Goal: Task Accomplishment & Management: Use online tool/utility

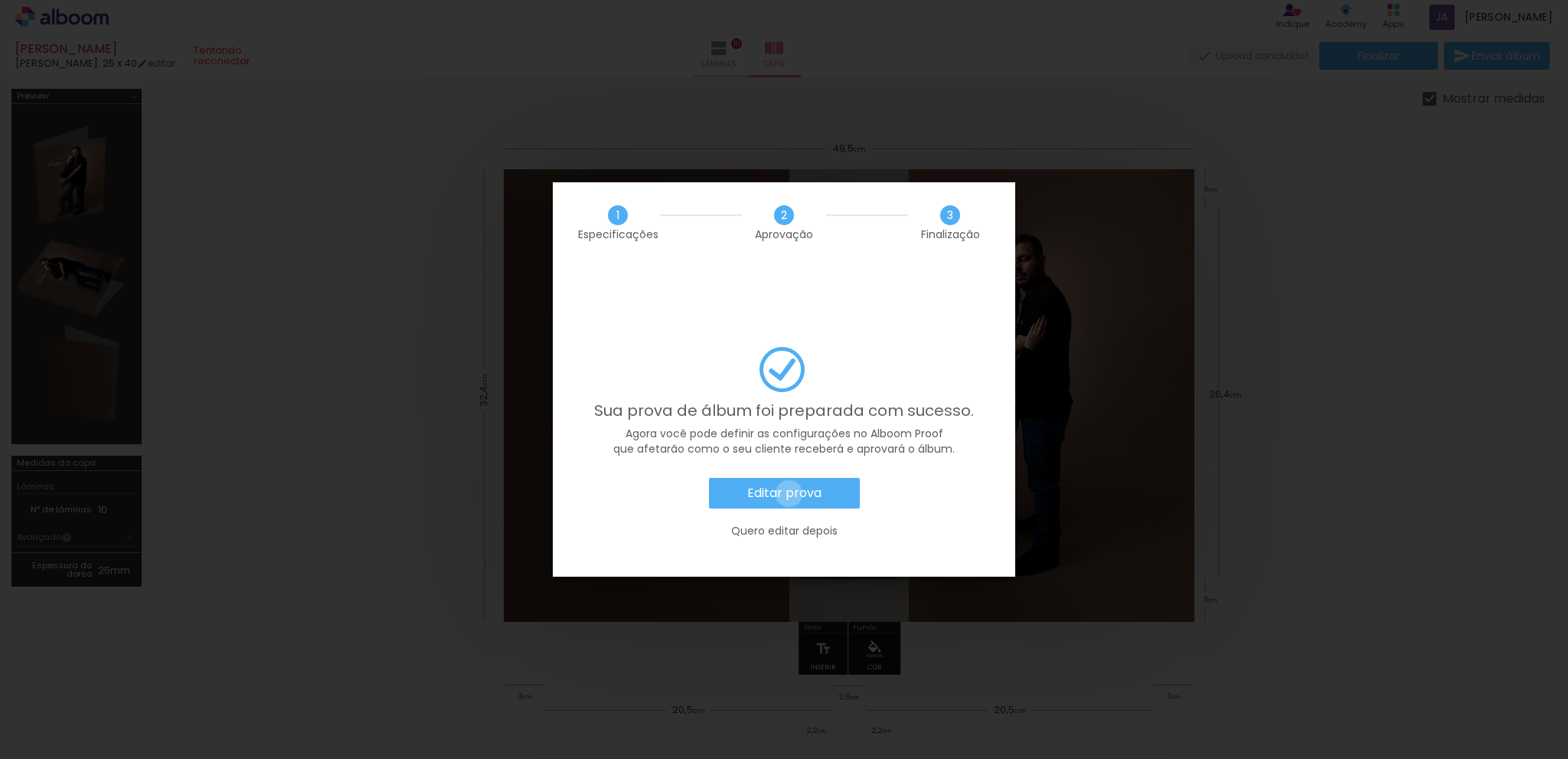
click at [0, 0] on slot "Editar prova" at bounding box center [0, 0] width 0 height 0
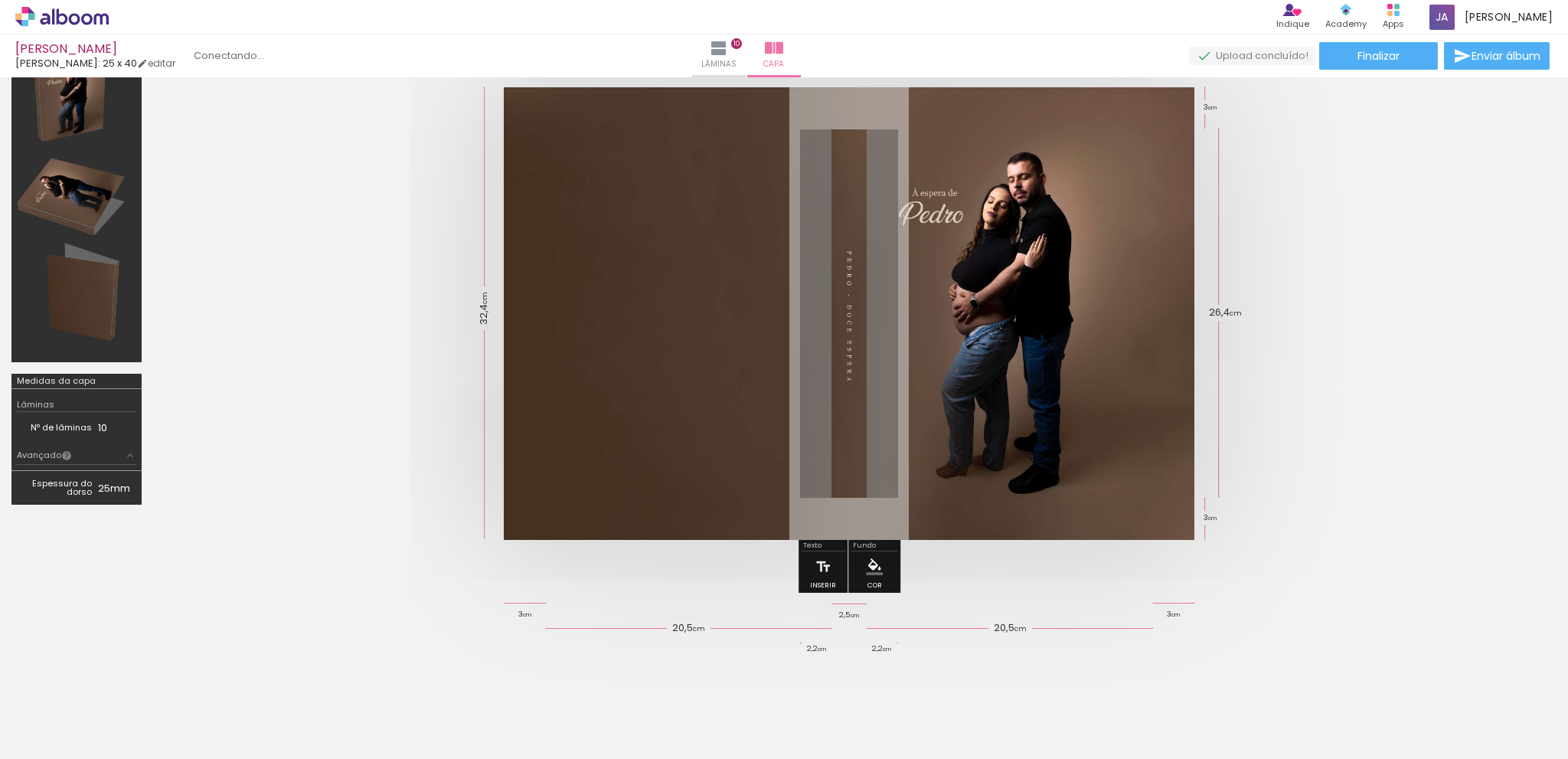
scroll to position [57, 0]
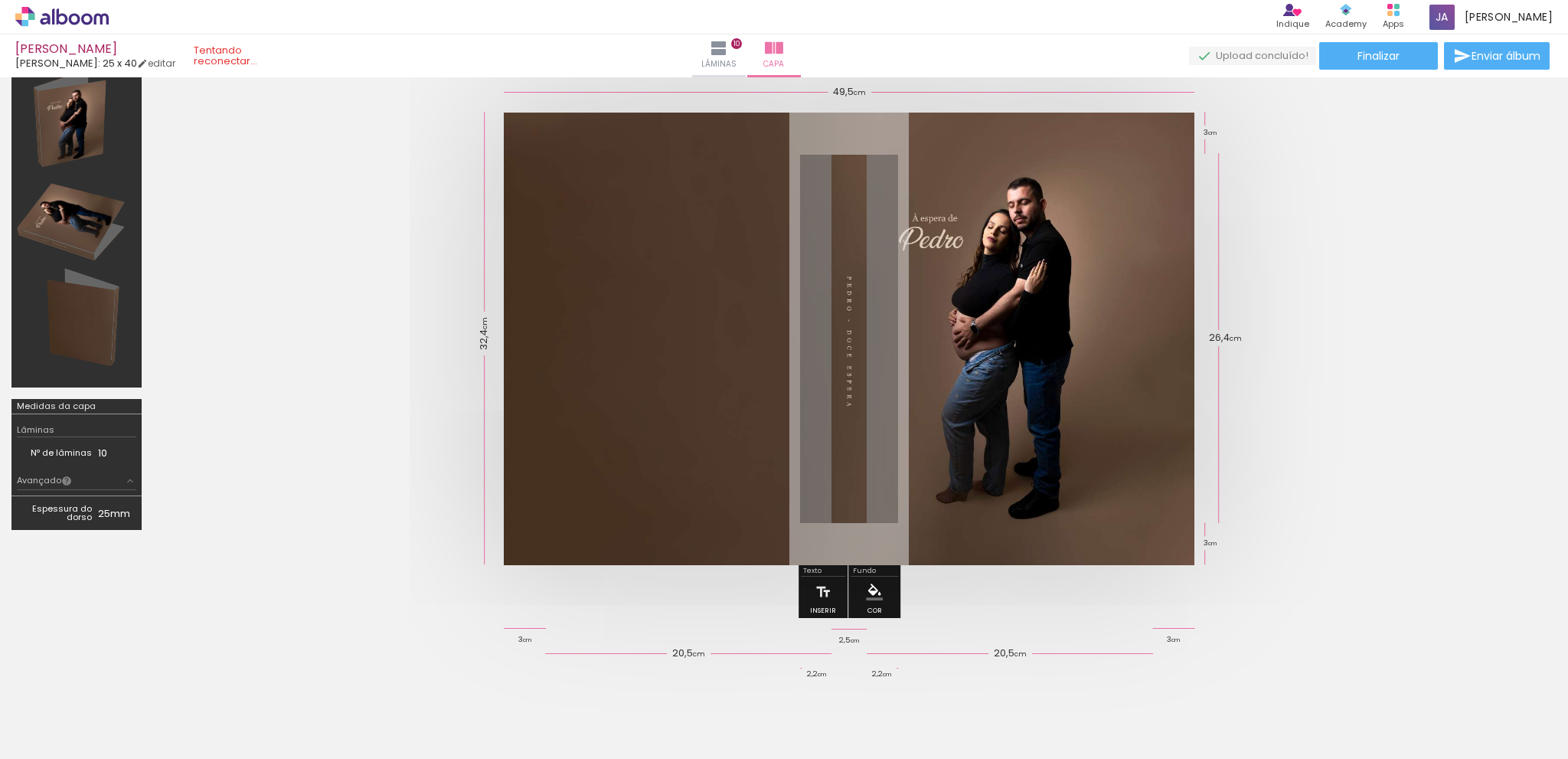
click at [947, 275] on quentale-photo at bounding box center [849, 338] width 691 height 452
click at [1364, 271] on quentale-cover at bounding box center [849, 338] width 1270 height 452
click at [1395, 426] on quentale-cover at bounding box center [849, 338] width 1270 height 452
click at [61, 18] on icon at bounding box center [62, 17] width 94 height 20
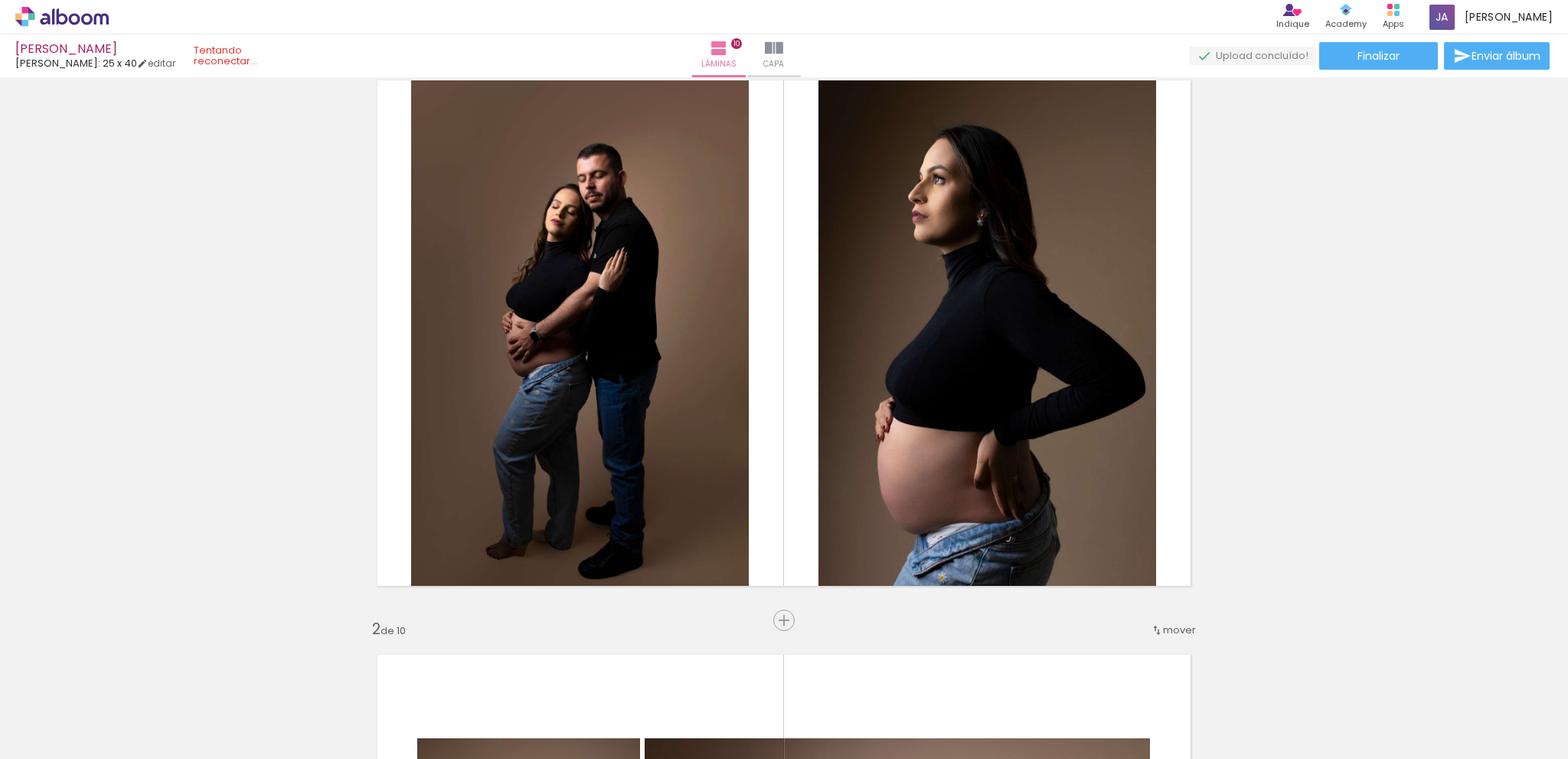
click at [71, 18] on icon at bounding box center [62, 17] width 94 height 20
